Goal: Transaction & Acquisition: Purchase product/service

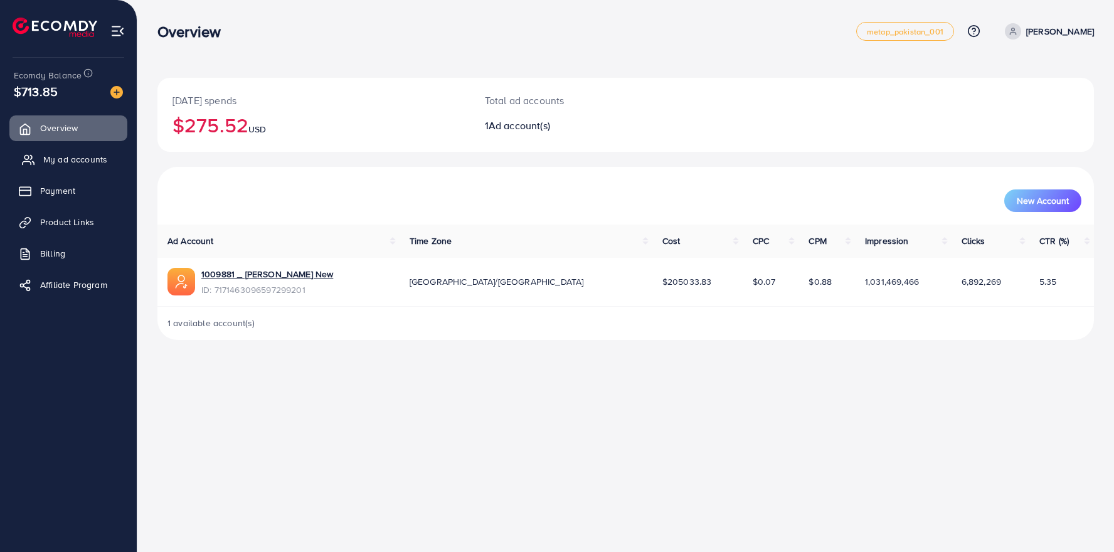
click at [59, 157] on span "My ad accounts" at bounding box center [75, 159] width 64 height 13
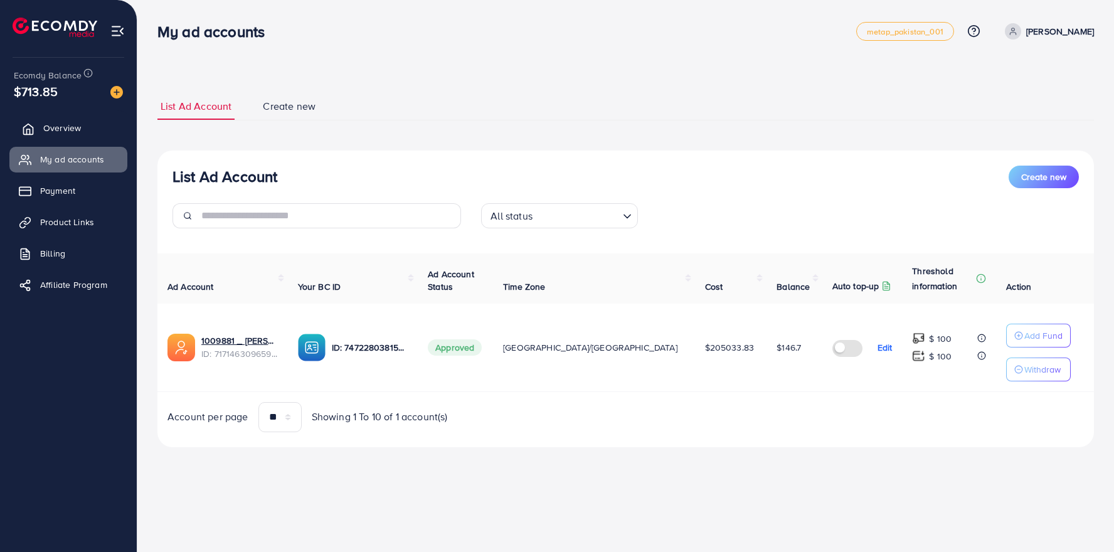
click at [56, 131] on span "Overview" at bounding box center [62, 128] width 38 height 13
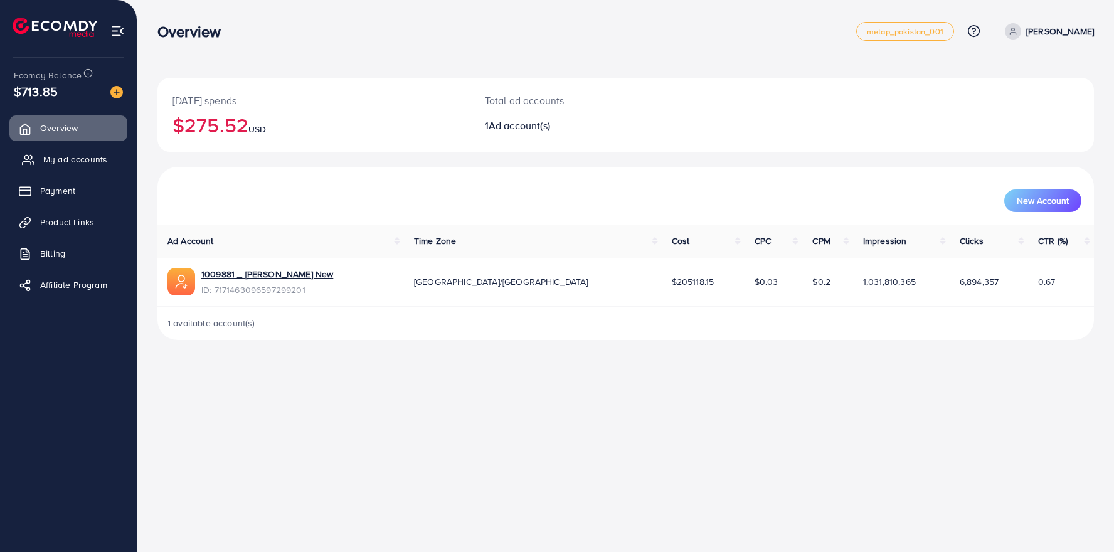
click at [56, 162] on span "My ad accounts" at bounding box center [75, 159] width 64 height 13
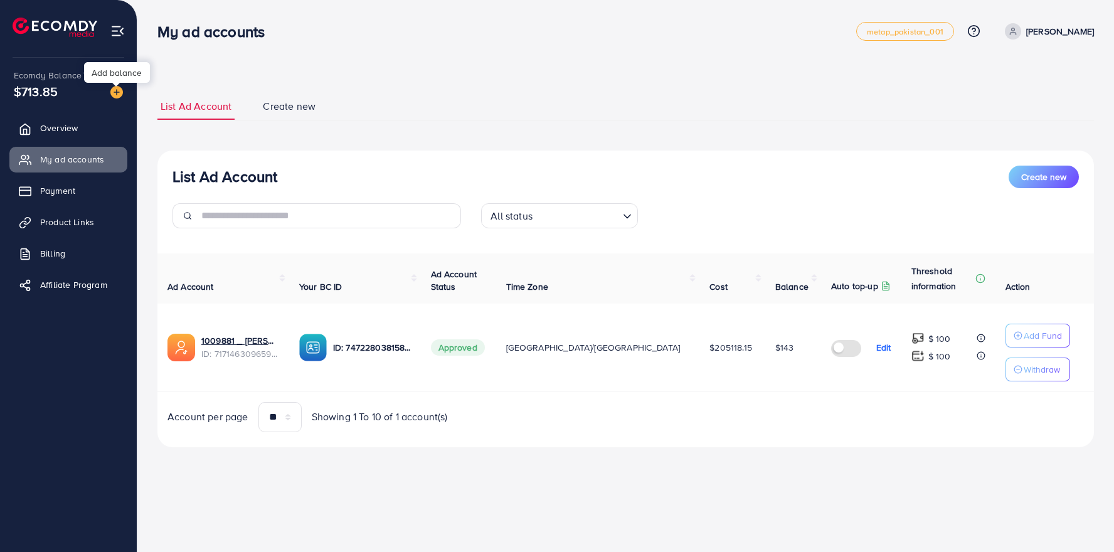
click at [116, 92] on img at bounding box center [116, 92] width 13 height 13
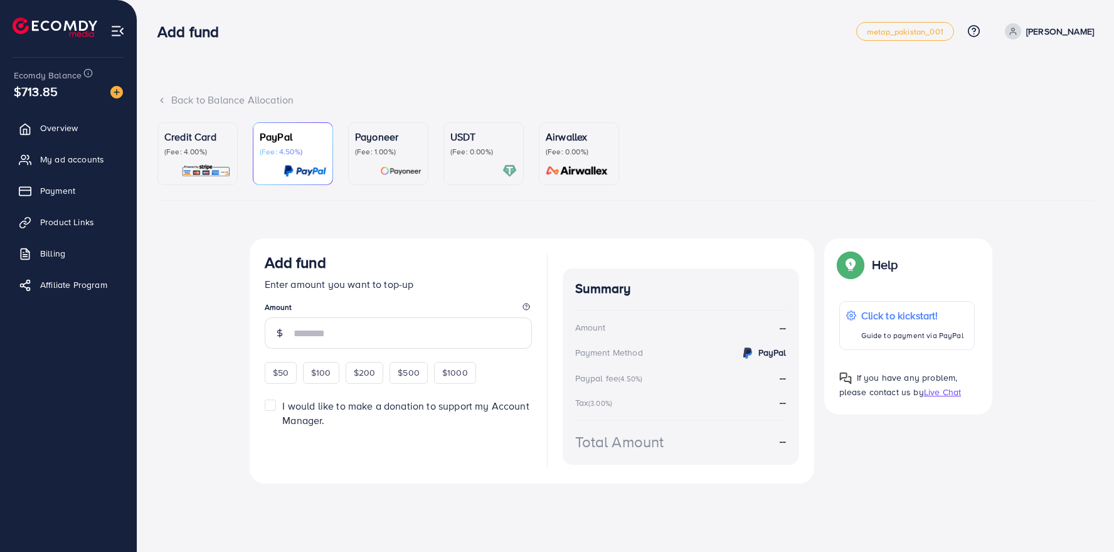
click at [466, 147] on p "(Fee: 0.00%)" at bounding box center [484, 152] width 67 height 10
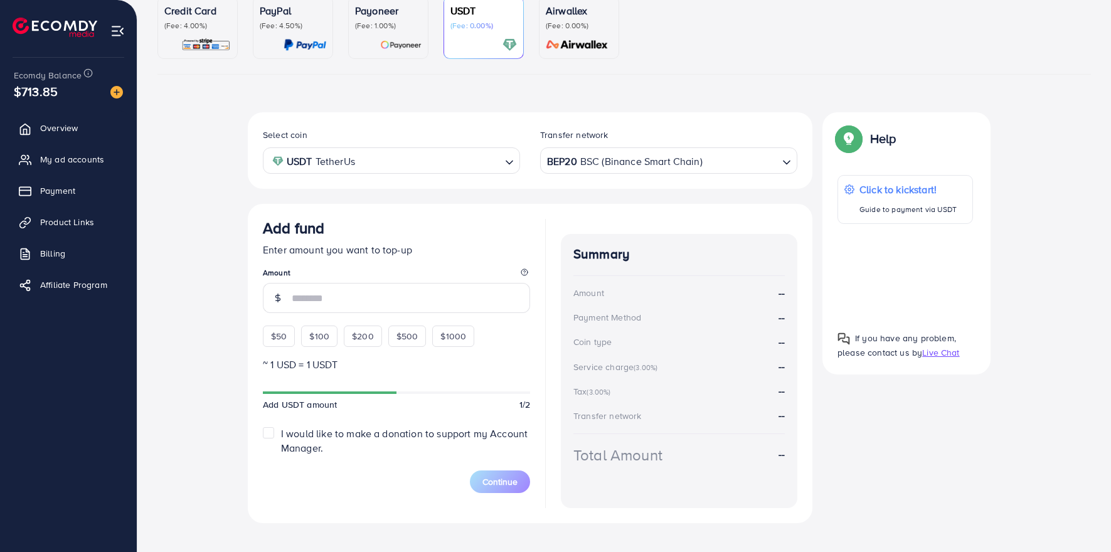
scroll to position [143, 0]
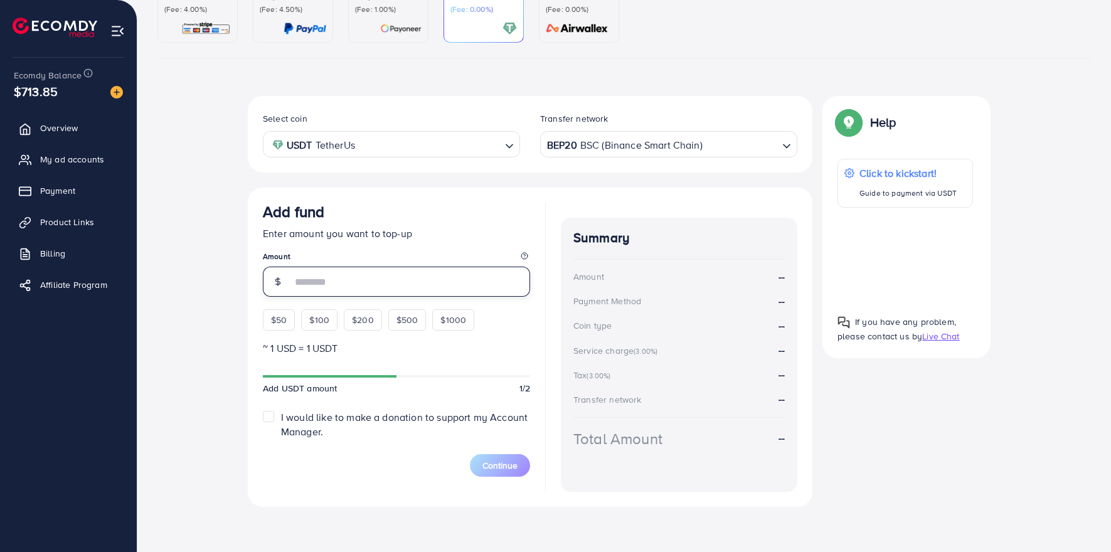
click at [417, 285] on input "number" at bounding box center [411, 282] width 238 height 30
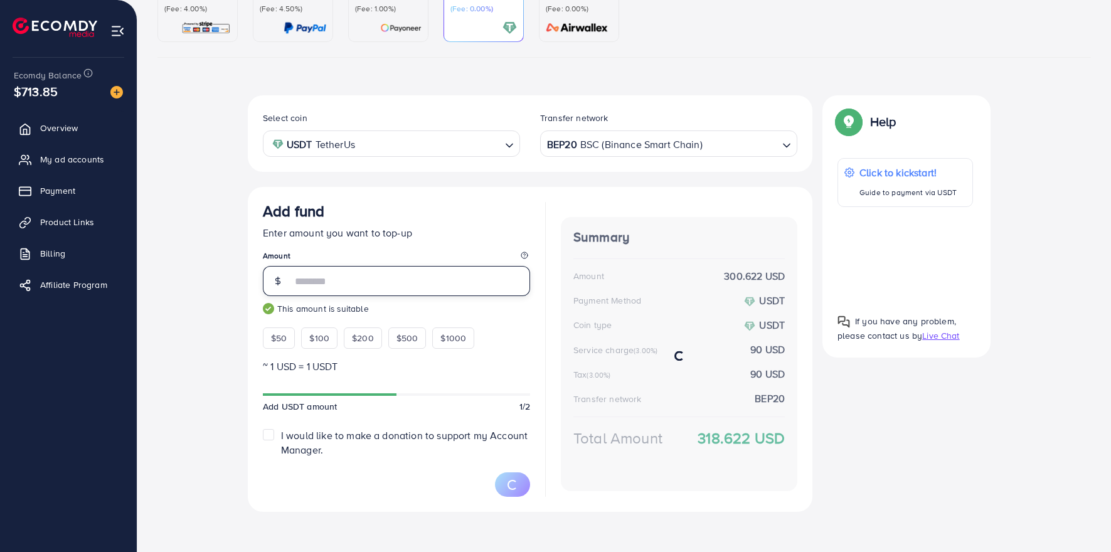
type input "****"
click at [192, 339] on div "Select coin USDT TetherUs Loading... Transfer network BEP20 BSC (Binance Smart …" at bounding box center [624, 308] width 934 height 427
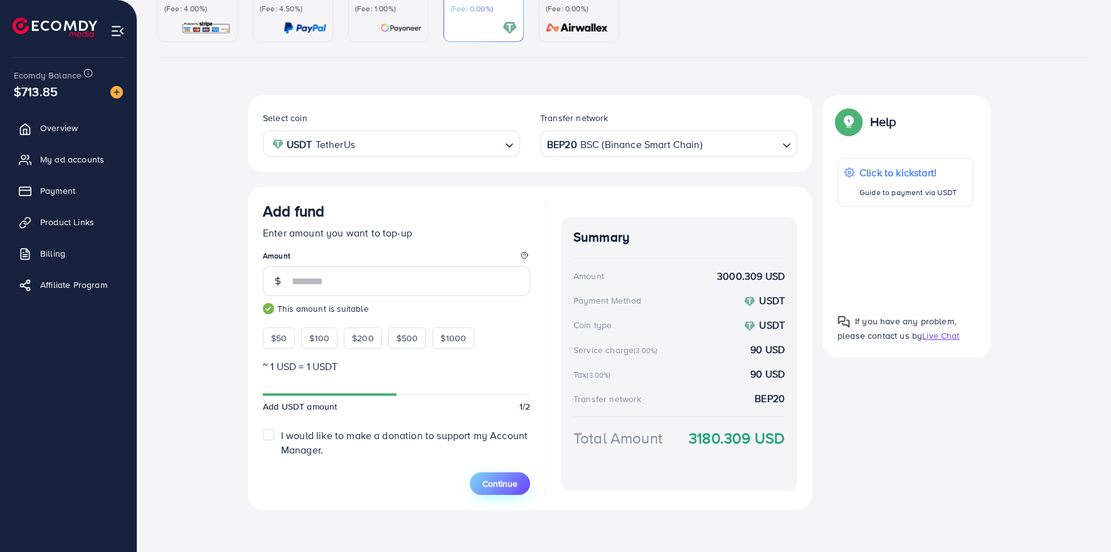
click at [498, 484] on span "Continue" at bounding box center [500, 483] width 35 height 13
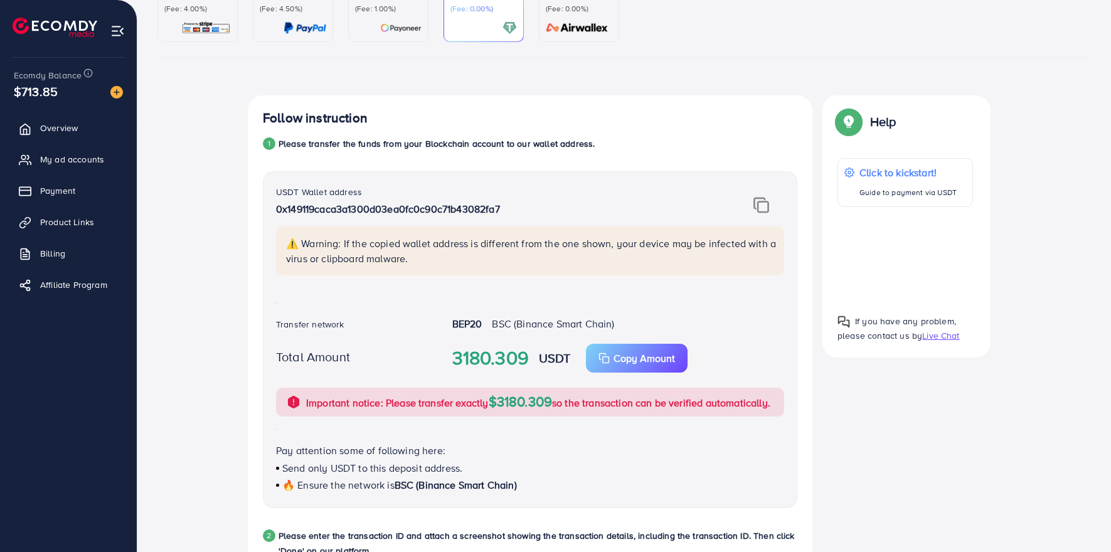
click at [763, 207] on img at bounding box center [762, 205] width 16 height 16
click at [765, 211] on img at bounding box center [762, 205] width 16 height 16
click at [622, 365] on p "Copy Amount" at bounding box center [644, 358] width 61 height 15
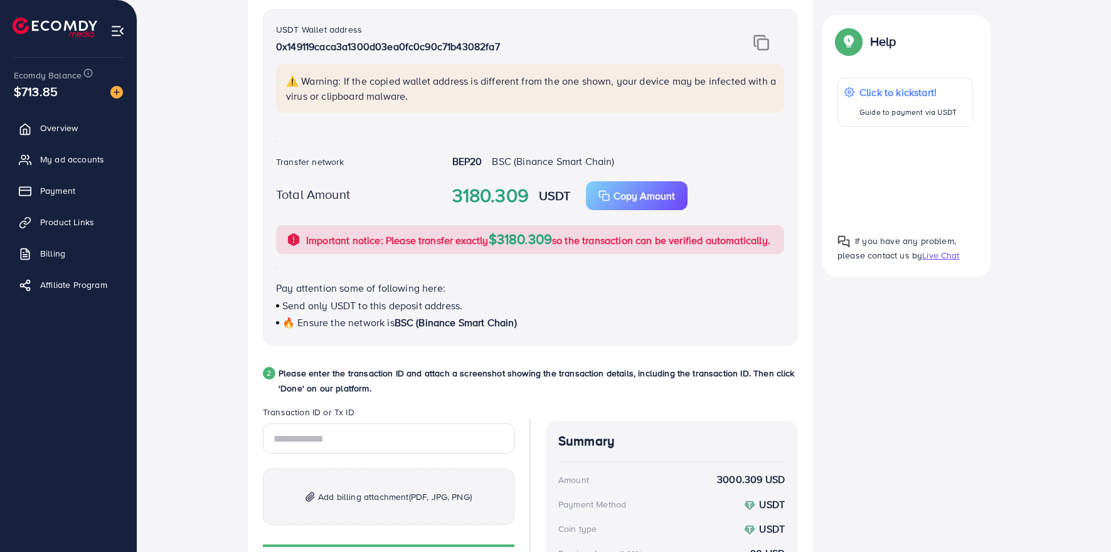
scroll to position [525, 0]
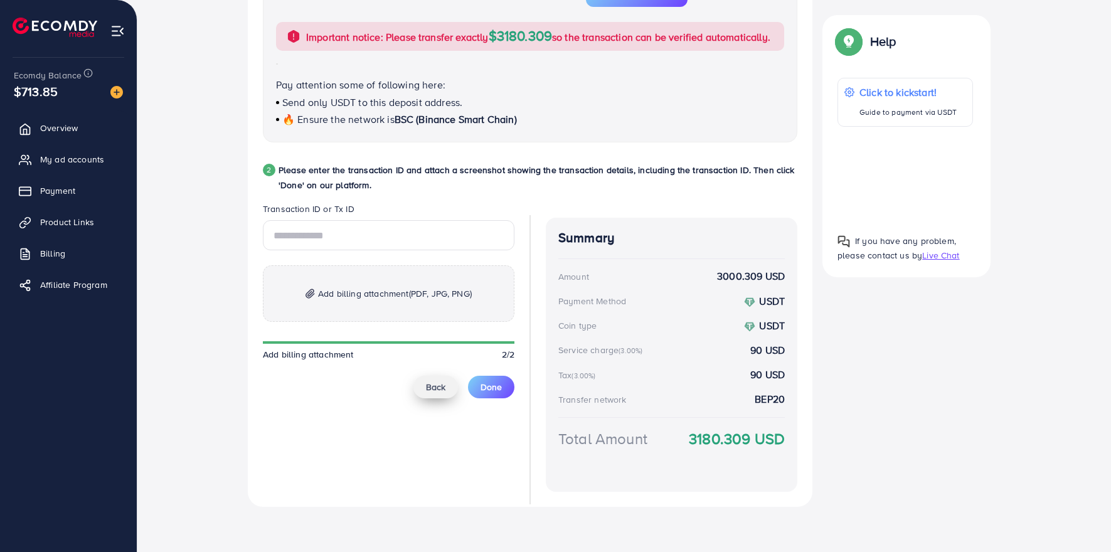
click at [426, 385] on span "Back" at bounding box center [435, 387] width 19 height 13
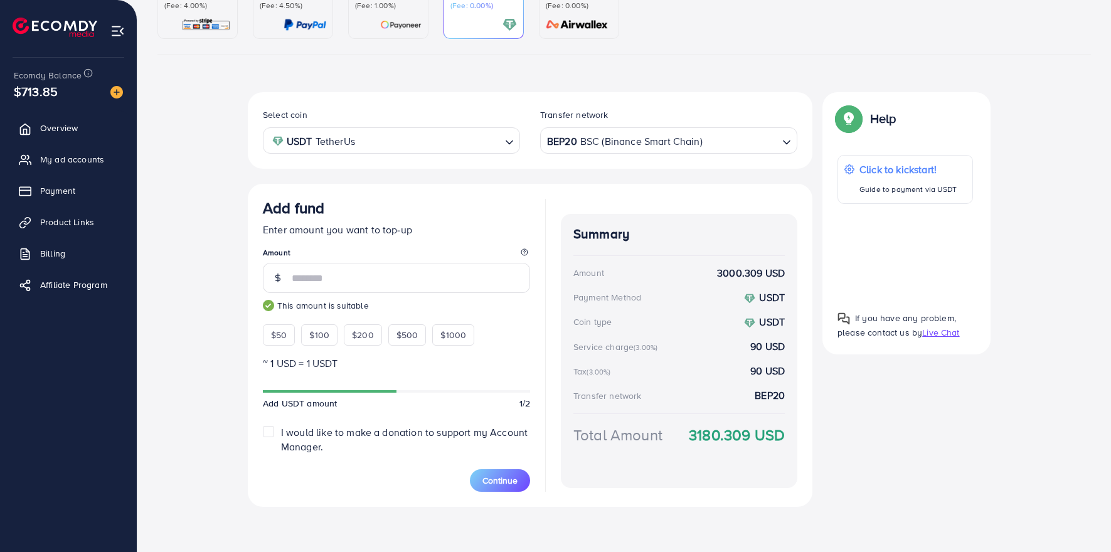
scroll to position [146, 0]
type input "*"
click at [444, 334] on span "$1000" at bounding box center [453, 335] width 26 height 13
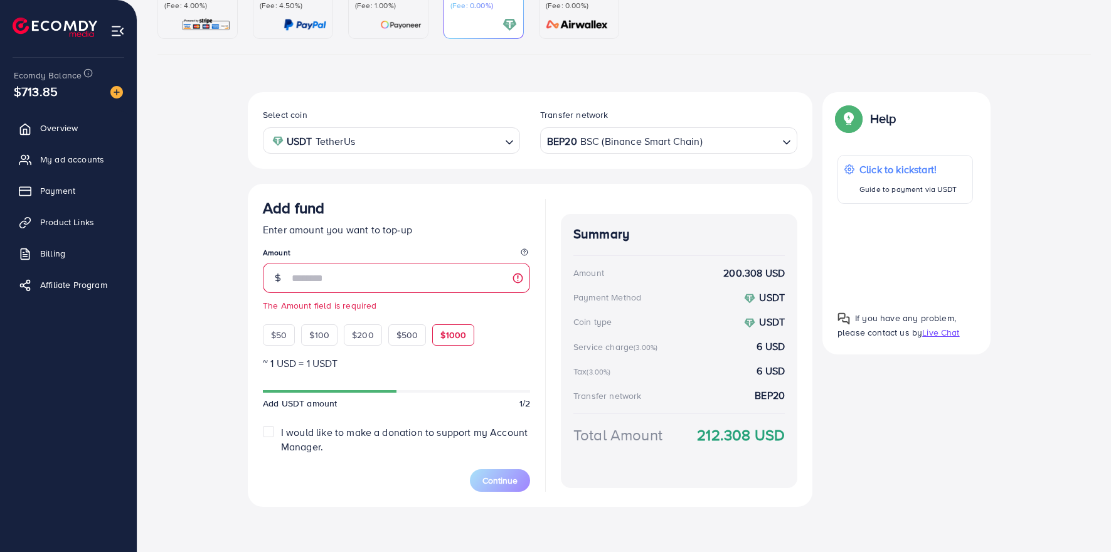
type input "****"
click at [493, 481] on span "Continue" at bounding box center [500, 480] width 35 height 13
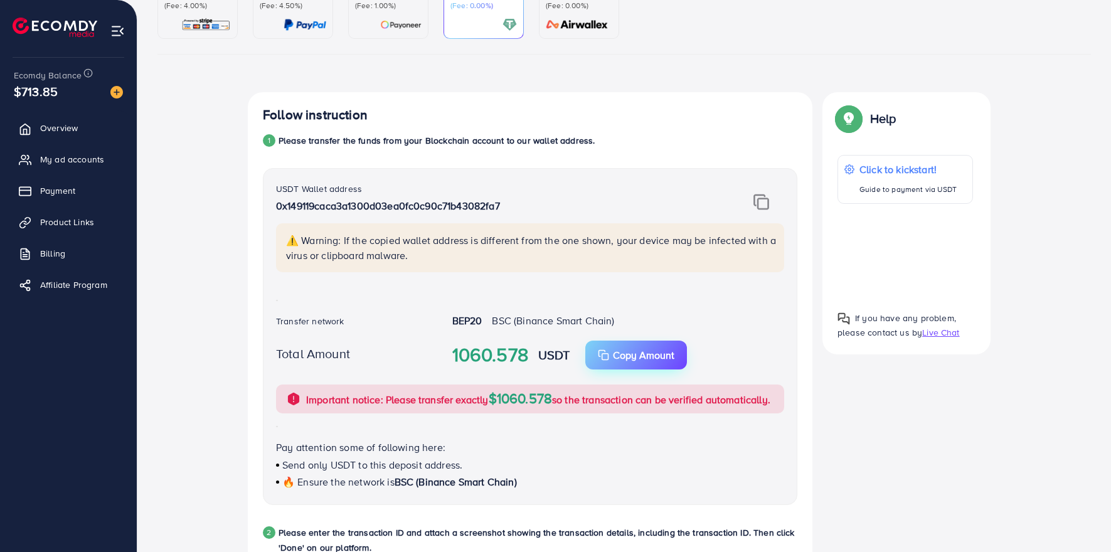
click at [615, 358] on p "Copy Amount" at bounding box center [643, 355] width 61 height 15
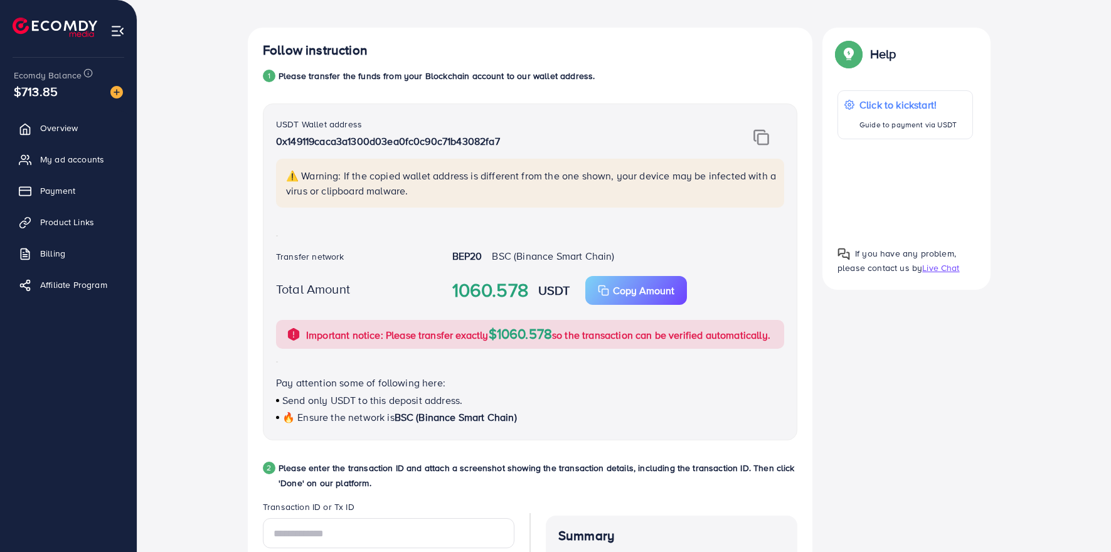
click at [185, 321] on div "Follow instruction 1 Please transfer the funds from your Blockchain account to …" at bounding box center [624, 421] width 934 height 787
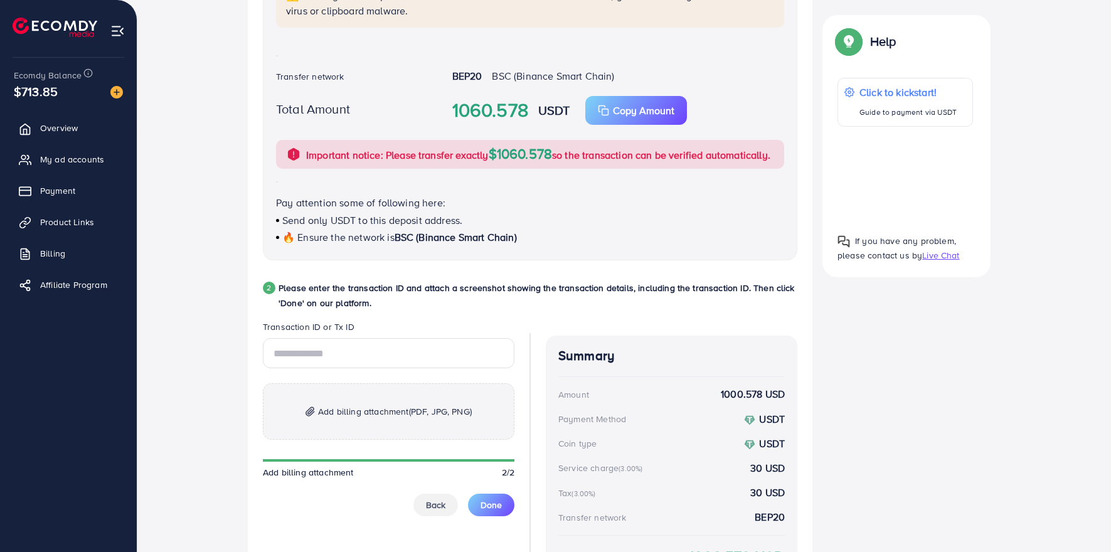
scroll to position [462, 0]
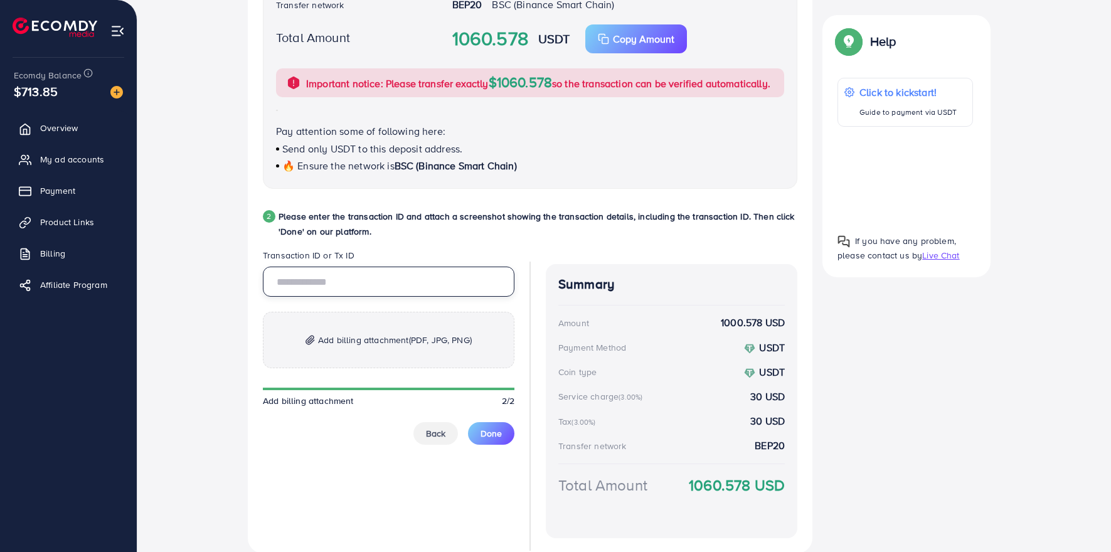
click at [301, 297] on input "text" at bounding box center [389, 282] width 252 height 30
paste input "**********"
click at [356, 297] on input "**********" at bounding box center [389, 282] width 252 height 30
type input "**********"
click at [343, 348] on span "Add billing attachment (PDF, JPG, PNG)" at bounding box center [395, 340] width 154 height 15
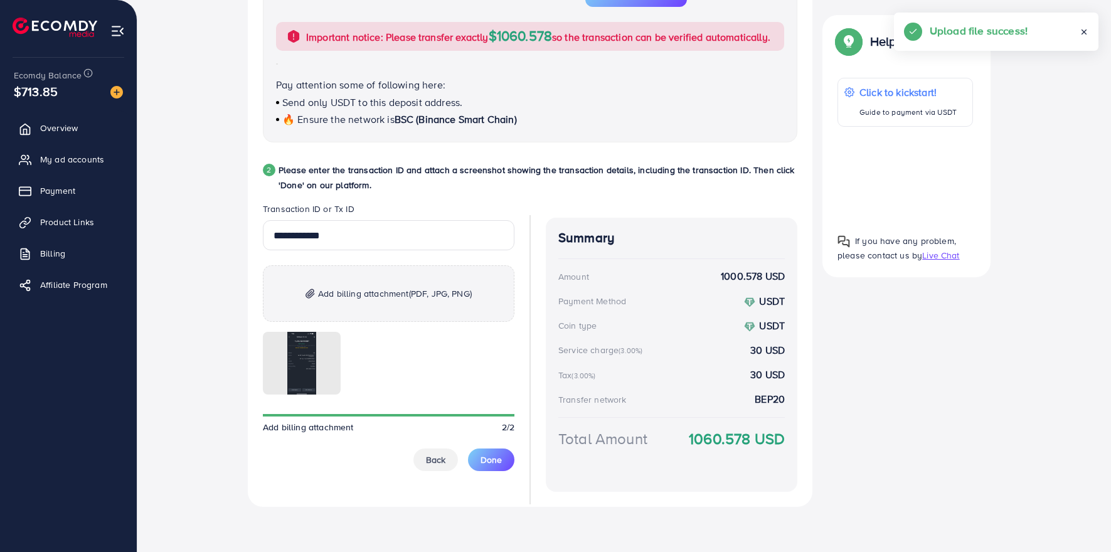
scroll to position [525, 0]
click at [290, 366] on icon at bounding box center [288, 363] width 13 height 13
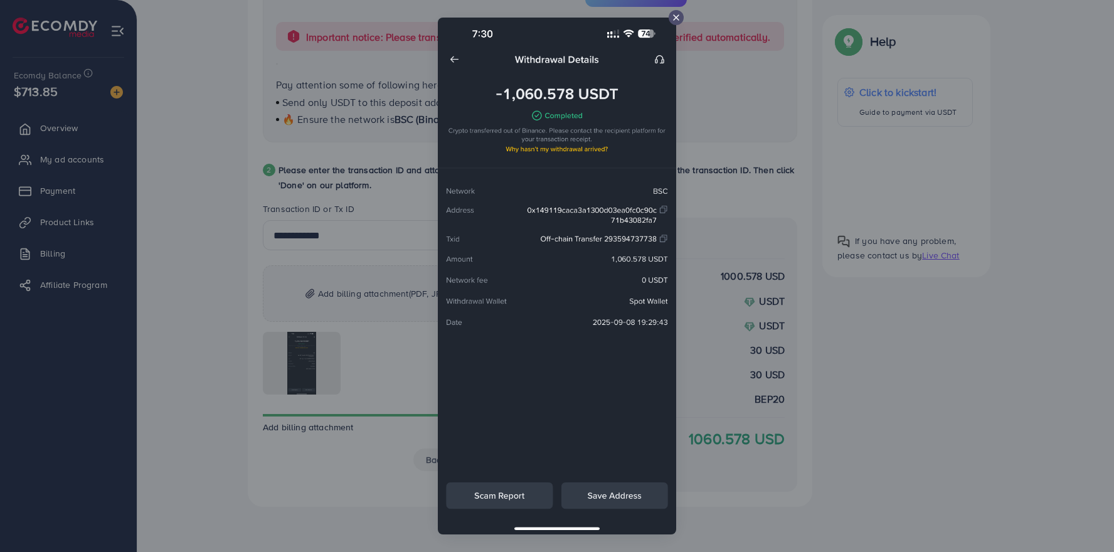
click at [677, 18] on icon at bounding box center [676, 18] width 10 height 10
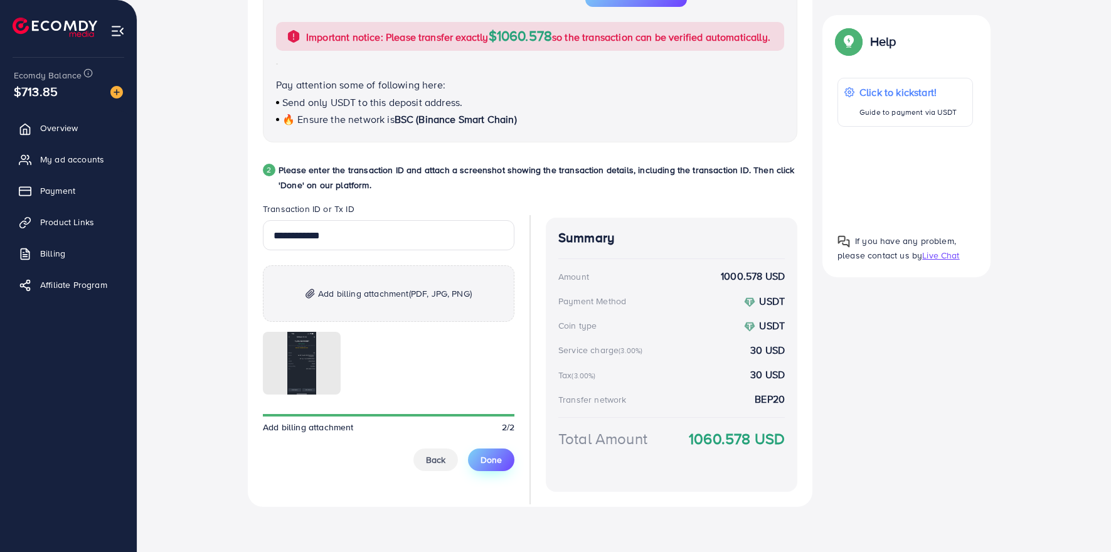
click at [497, 459] on span "Done" at bounding box center [491, 460] width 21 height 13
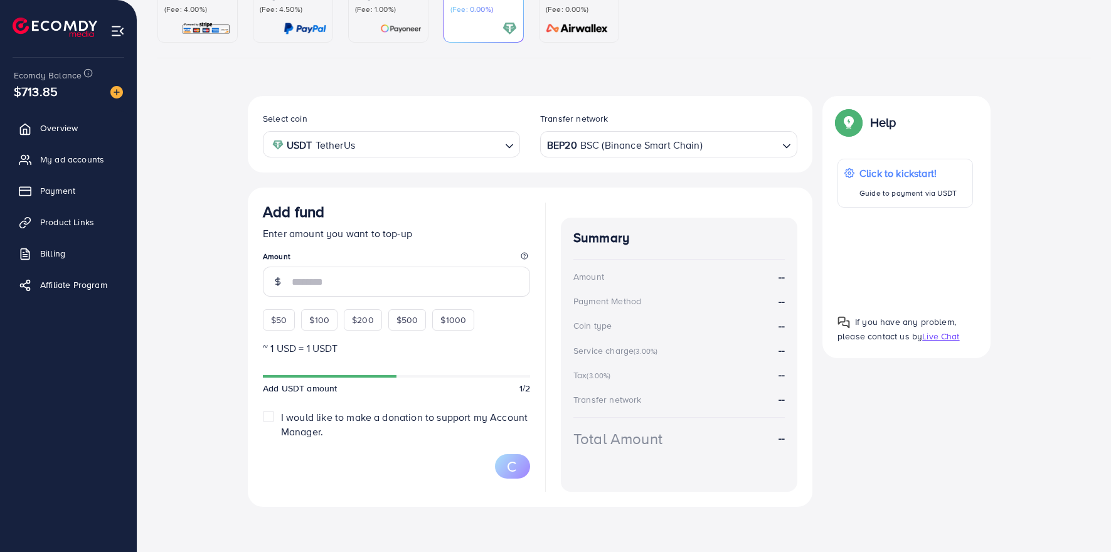
scroll to position [143, 0]
click at [52, 129] on span "Overview" at bounding box center [62, 128] width 38 height 13
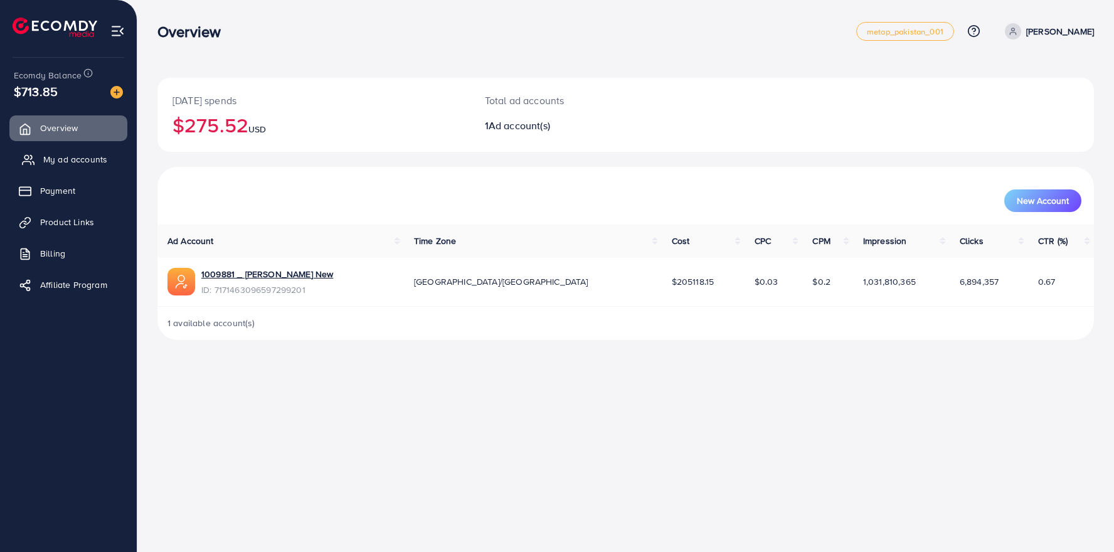
click at [48, 160] on span "My ad accounts" at bounding box center [75, 159] width 64 height 13
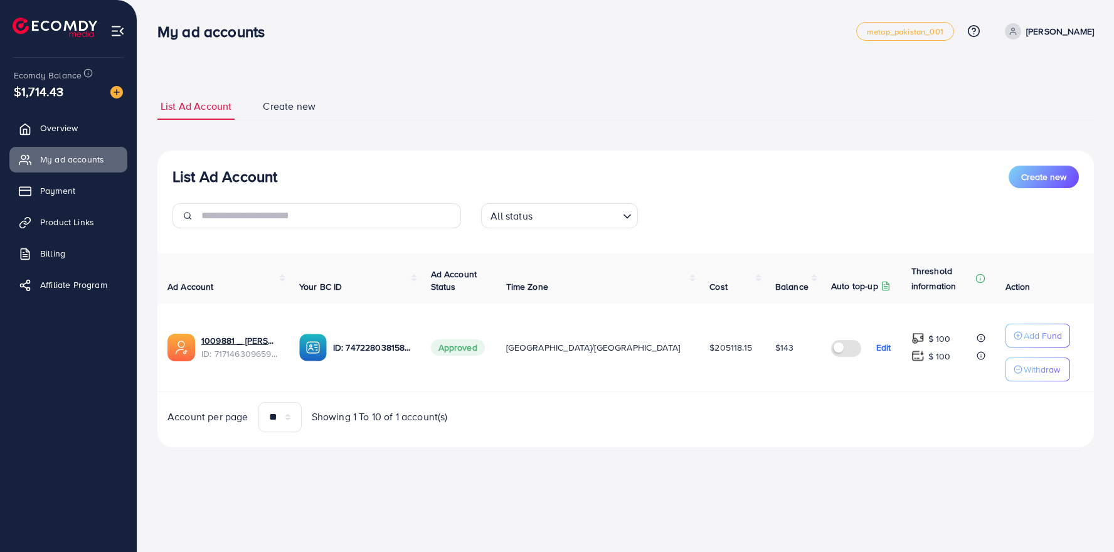
click at [552, 98] on ul "List Ad Account Create new" at bounding box center [625, 107] width 937 height 28
